Goal: Submit feedback/report problem

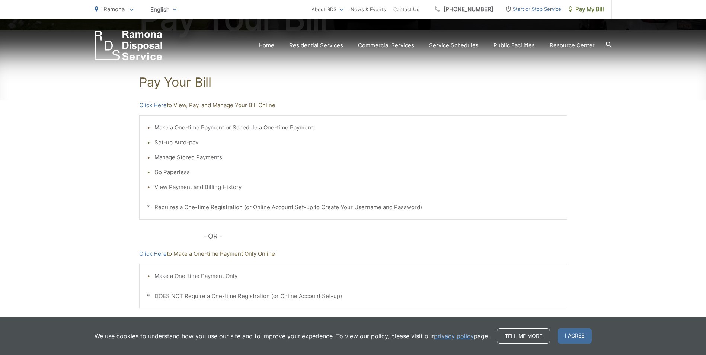
scroll to position [149, 0]
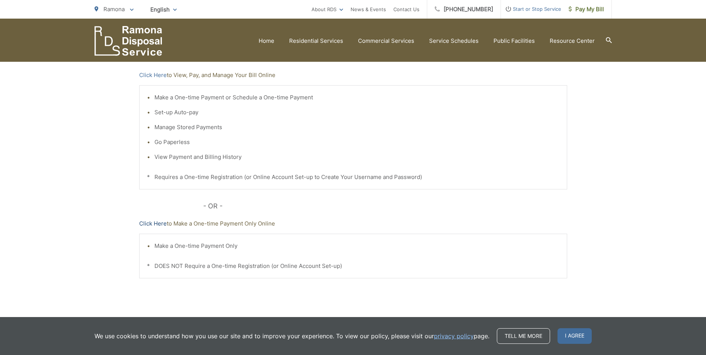
click at [152, 223] on link "Click Here" at bounding box center [153, 223] width 28 height 9
click at [147, 74] on link "Click Here" at bounding box center [153, 75] width 28 height 9
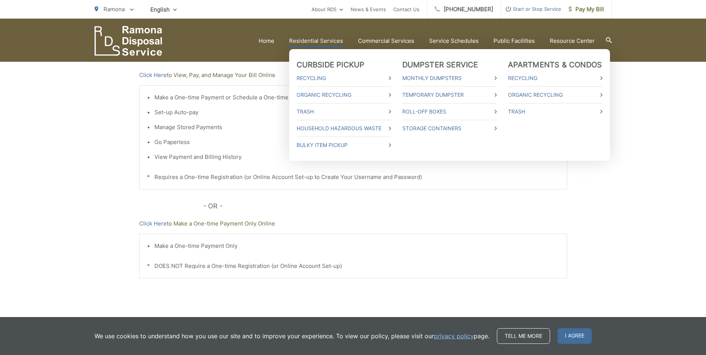
click at [405, 111] on ul "Curbside Pickup Recycling Organic Recycling Trash Household Hazardous Waste Bul…" at bounding box center [449, 105] width 321 height 112
click at [385, 112] on link "Trash" at bounding box center [344, 111] width 95 height 9
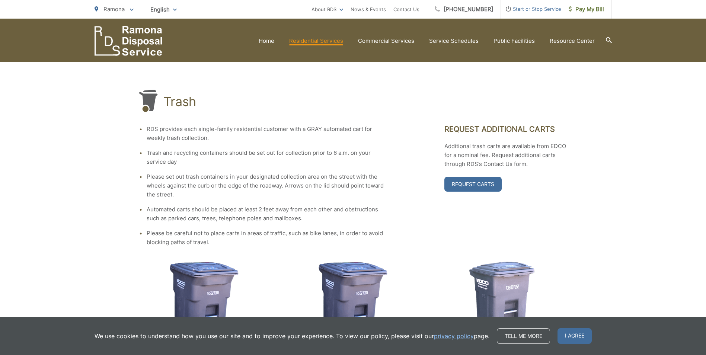
scroll to position [67, 0]
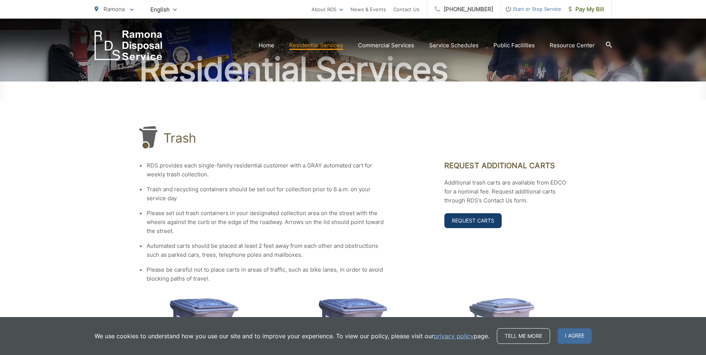
click at [465, 216] on link "Request Carts" at bounding box center [473, 220] width 57 height 15
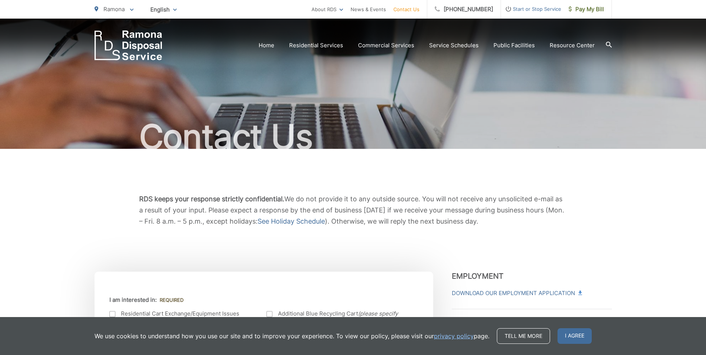
click at [610, 42] on icon at bounding box center [609, 45] width 6 height 6
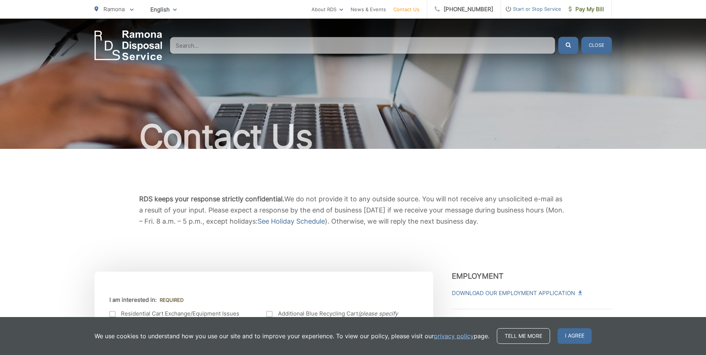
click at [239, 49] on input "Search" at bounding box center [363, 45] width 386 height 17
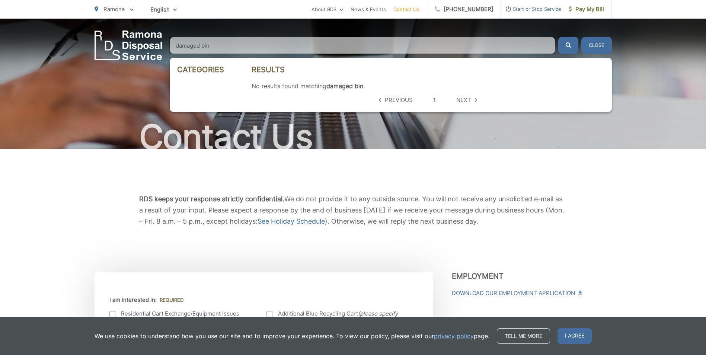
click at [559, 37] on button "submit" at bounding box center [569, 45] width 20 height 17
click at [232, 38] on input "damaged bin" at bounding box center [363, 45] width 386 height 17
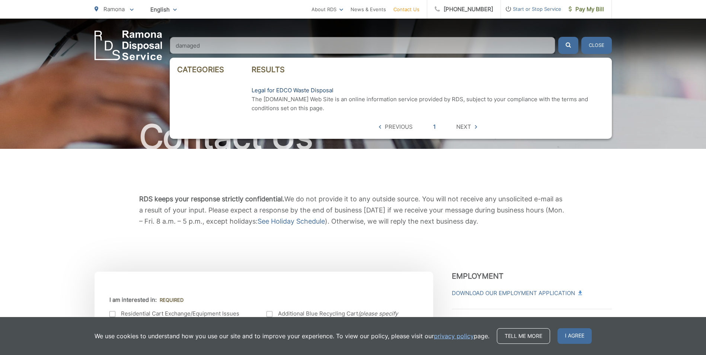
type input "damaged"
click at [264, 90] on link "Legal for EDCO Waste Disposal" at bounding box center [293, 90] width 82 height 9
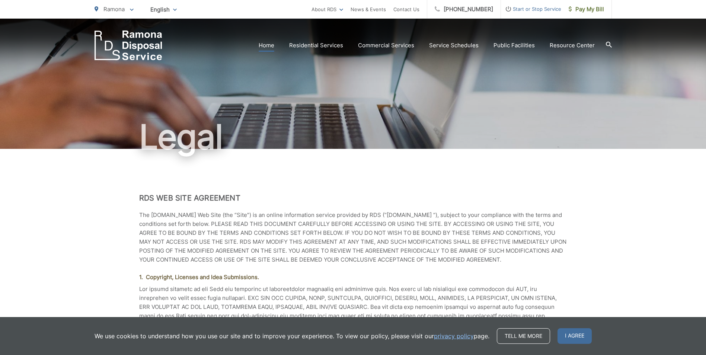
click at [272, 44] on link "Home" at bounding box center [267, 45] width 16 height 9
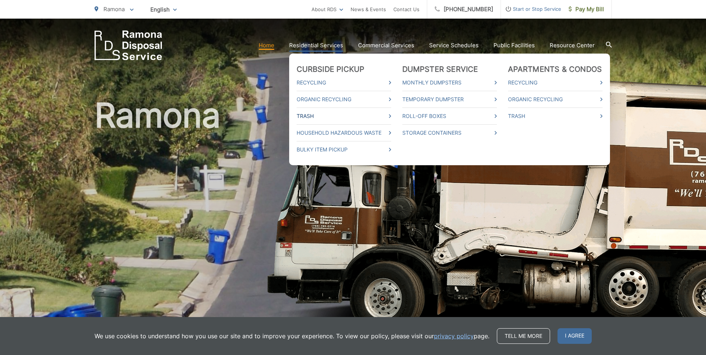
click at [309, 116] on link "Trash" at bounding box center [344, 116] width 95 height 9
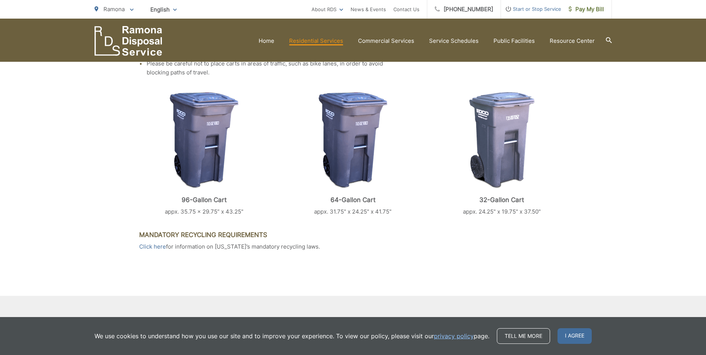
scroll to position [261, 0]
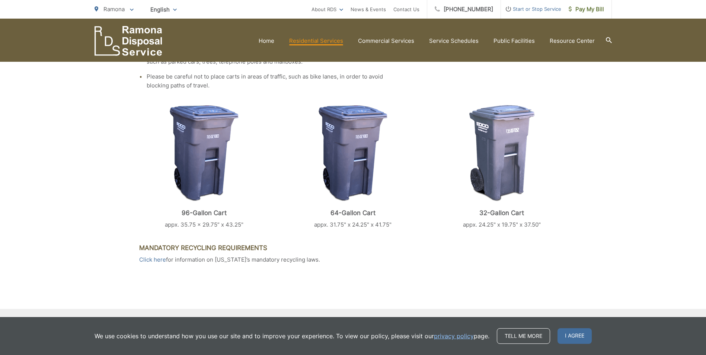
click at [607, 38] on icon at bounding box center [609, 40] width 6 height 6
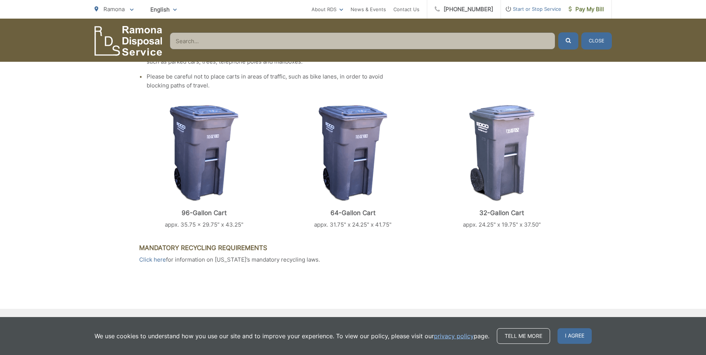
click at [208, 46] on input "Search" at bounding box center [363, 40] width 386 height 17
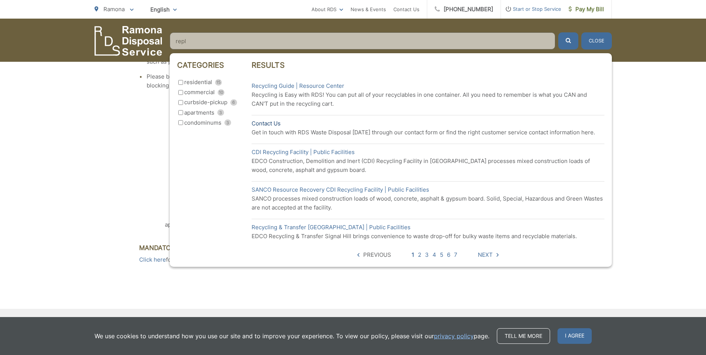
type input "repl"
click at [267, 121] on link "Contact Us" at bounding box center [266, 123] width 29 height 9
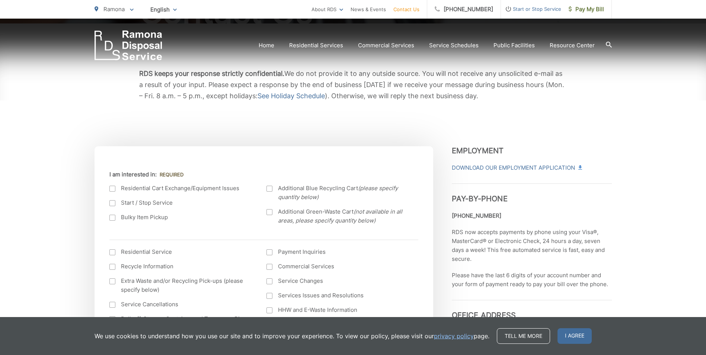
scroll to position [186, 0]
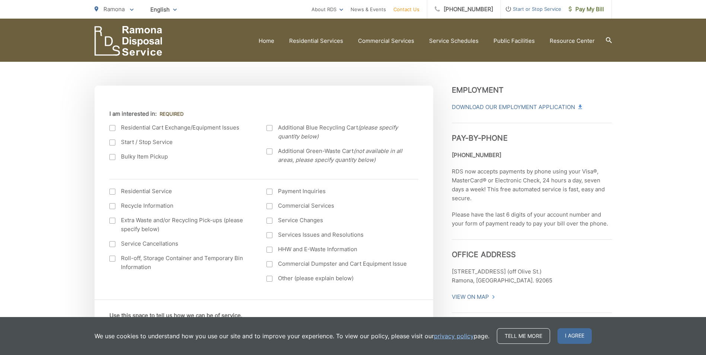
click at [112, 129] on div at bounding box center [112, 128] width 6 height 6
click at [0, 0] on input "I am interested in:" at bounding box center [0, 0] width 0 height 0
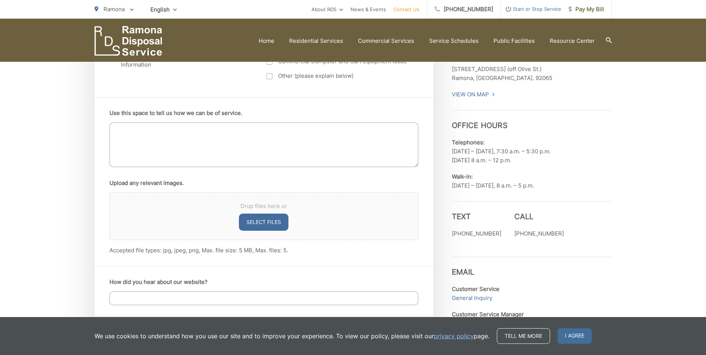
scroll to position [447, 0]
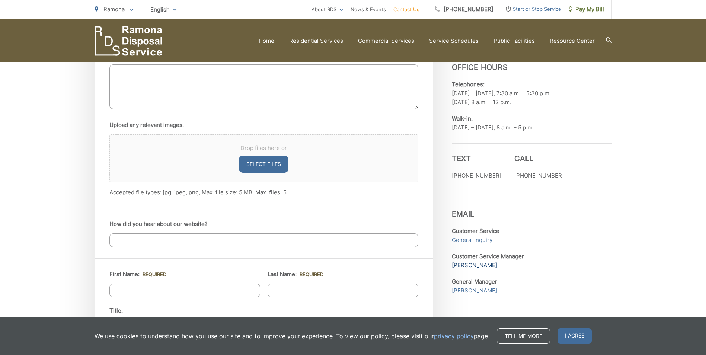
click at [480, 264] on link "[PERSON_NAME]" at bounding box center [474, 265] width 45 height 9
